Goal: Task Accomplishment & Management: Use online tool/utility

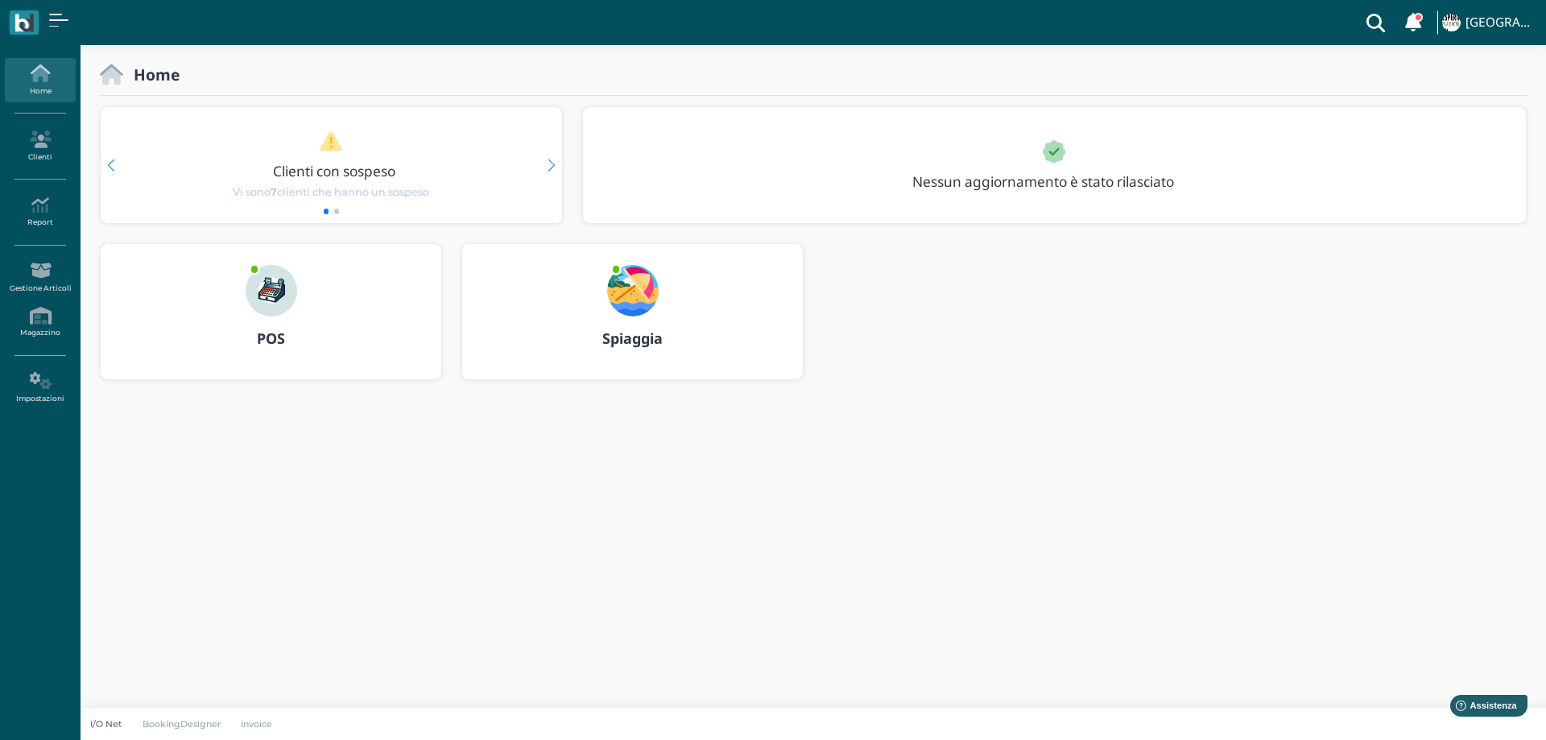
click at [633, 282] on img at bounding box center [633, 291] width 52 height 52
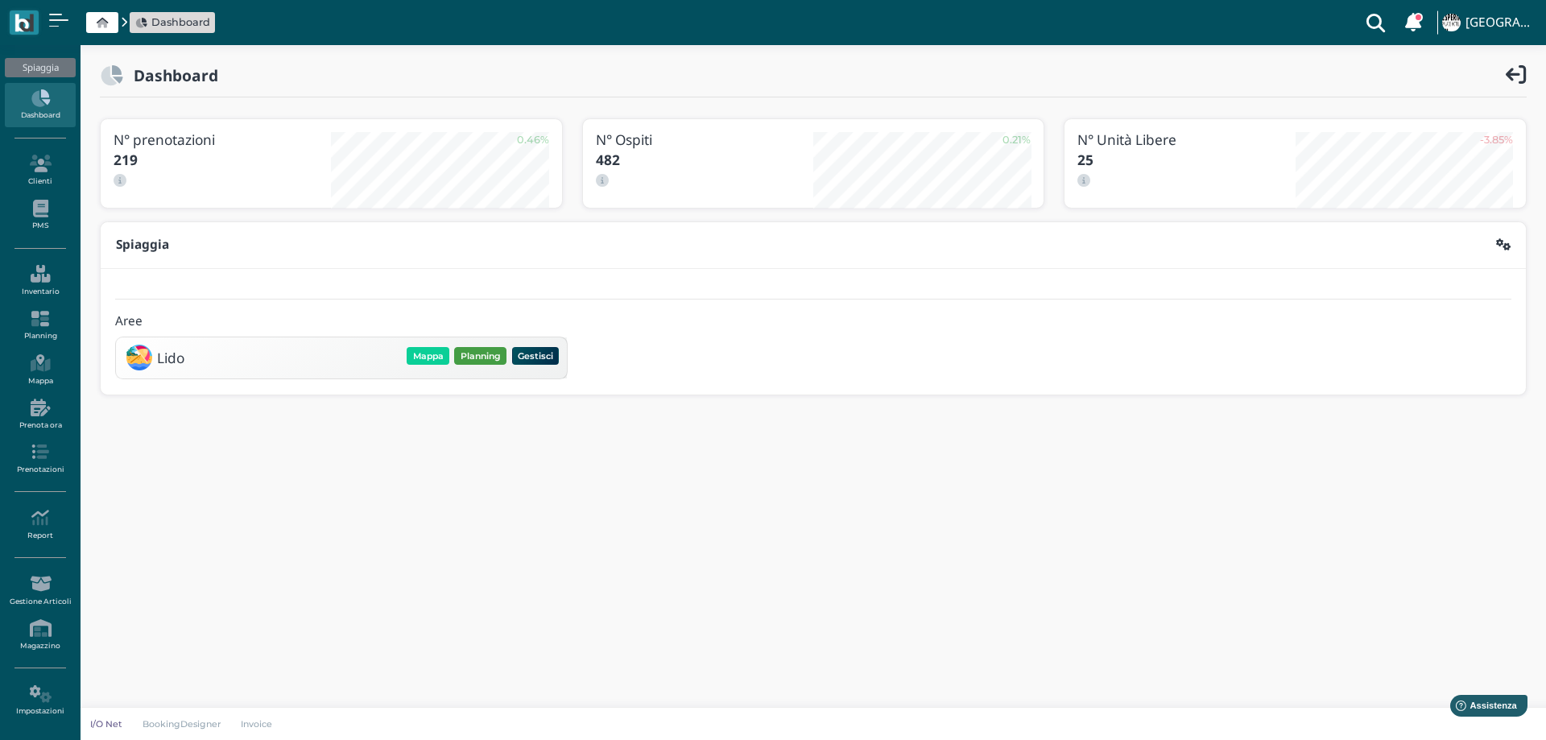
click at [465, 357] on button "Planning" at bounding box center [480, 356] width 52 height 18
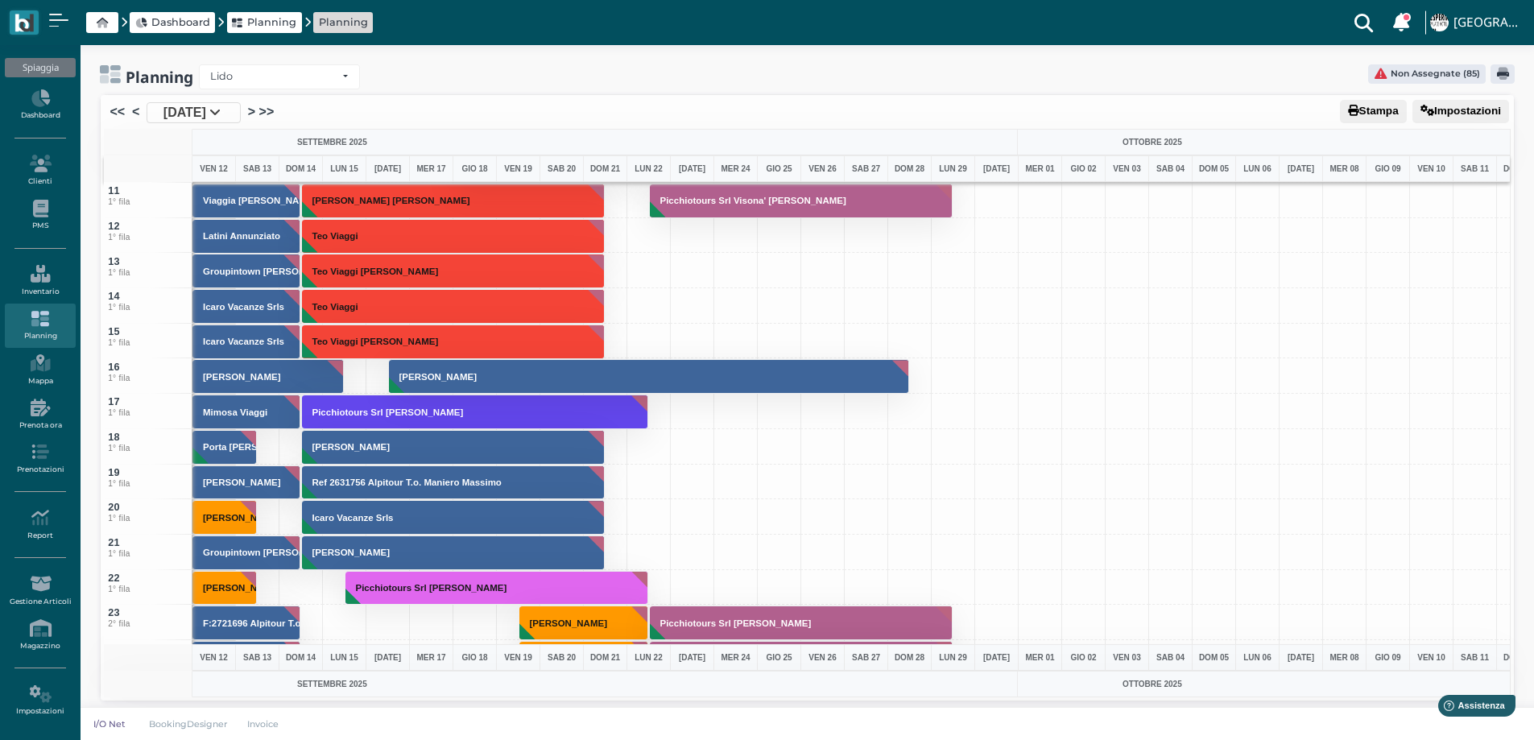
scroll to position [273, 0]
